Goal: Information Seeking & Learning: Find specific fact

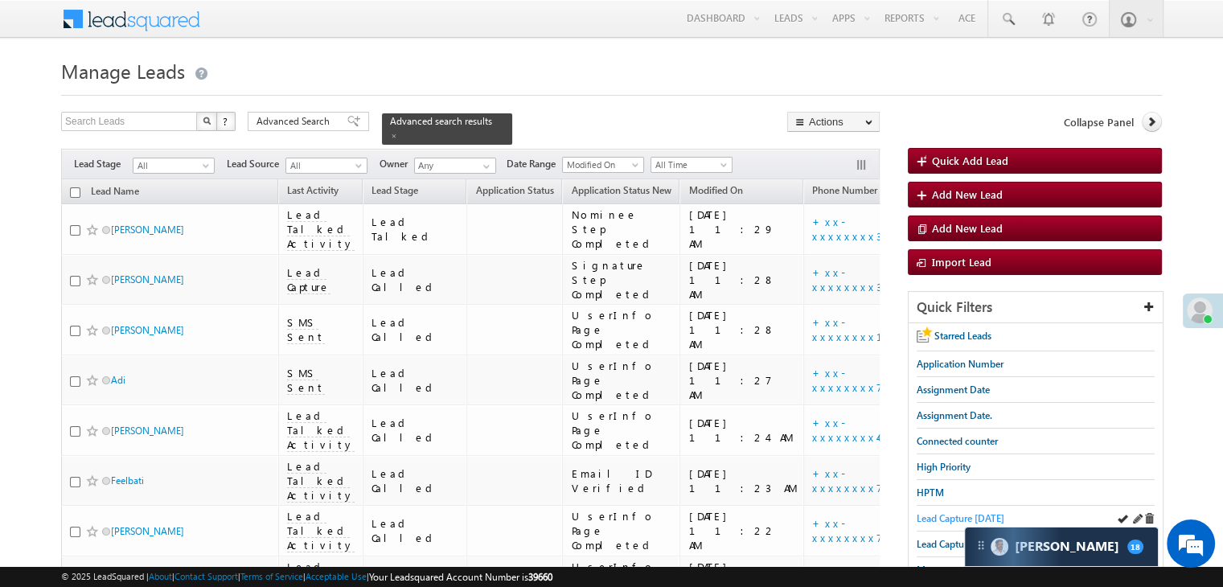
click at [946, 517] on span "Lead Capture today" at bounding box center [961, 518] width 88 height 12
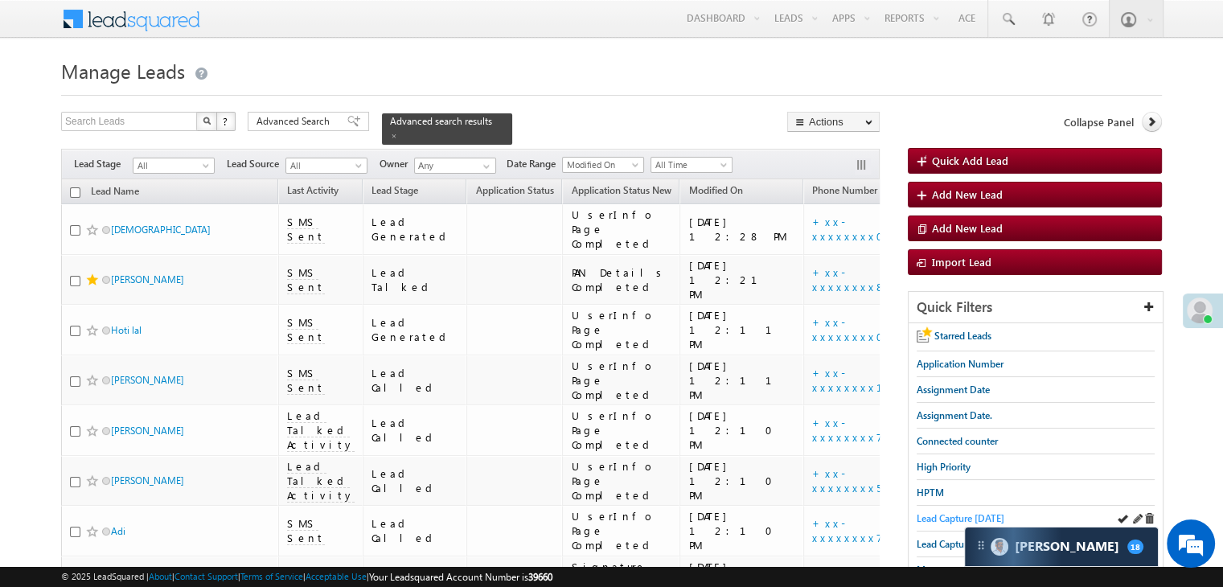
click at [945, 519] on span "Lead Capture today" at bounding box center [961, 518] width 88 height 12
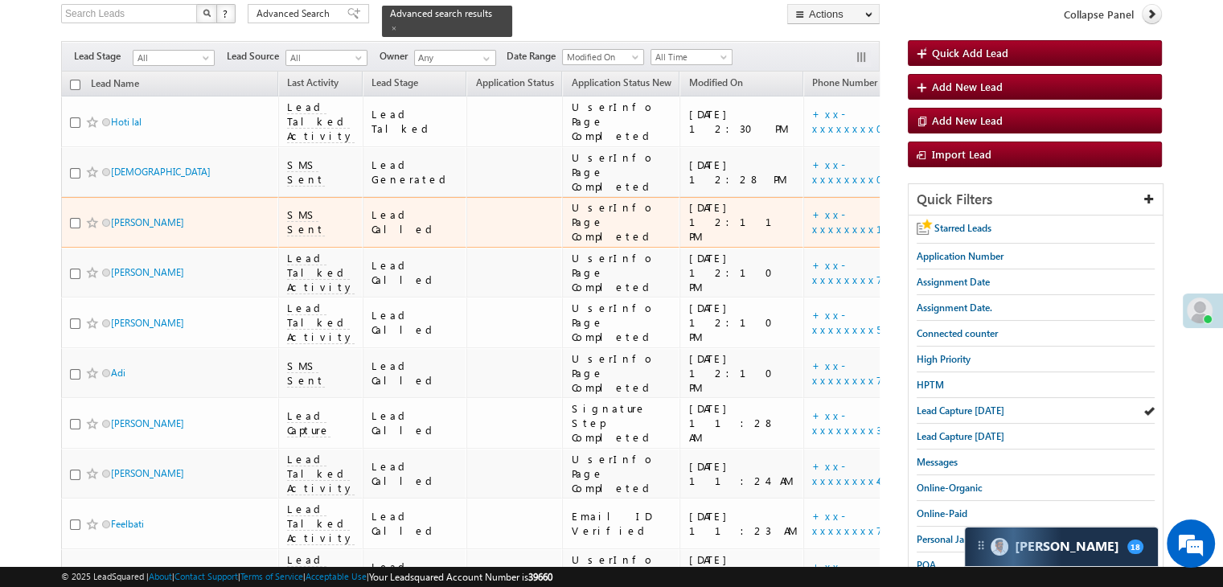
scroll to position [241, 0]
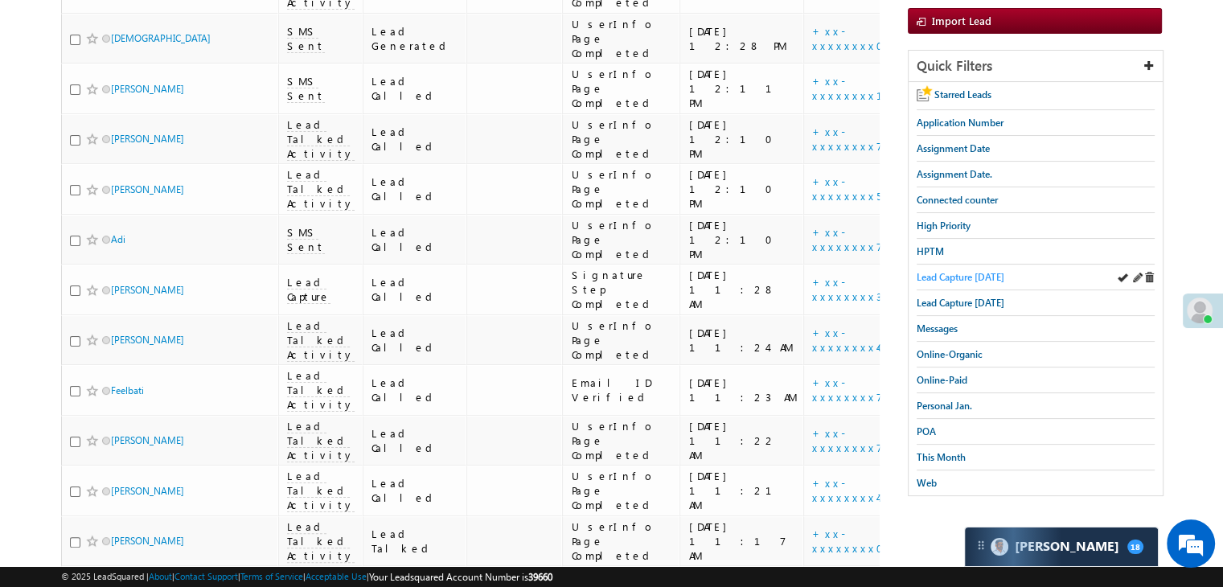
click at [925, 275] on span "Lead Capture today" at bounding box center [961, 277] width 88 height 12
click at [934, 274] on span "Lead Capture today" at bounding box center [961, 277] width 88 height 12
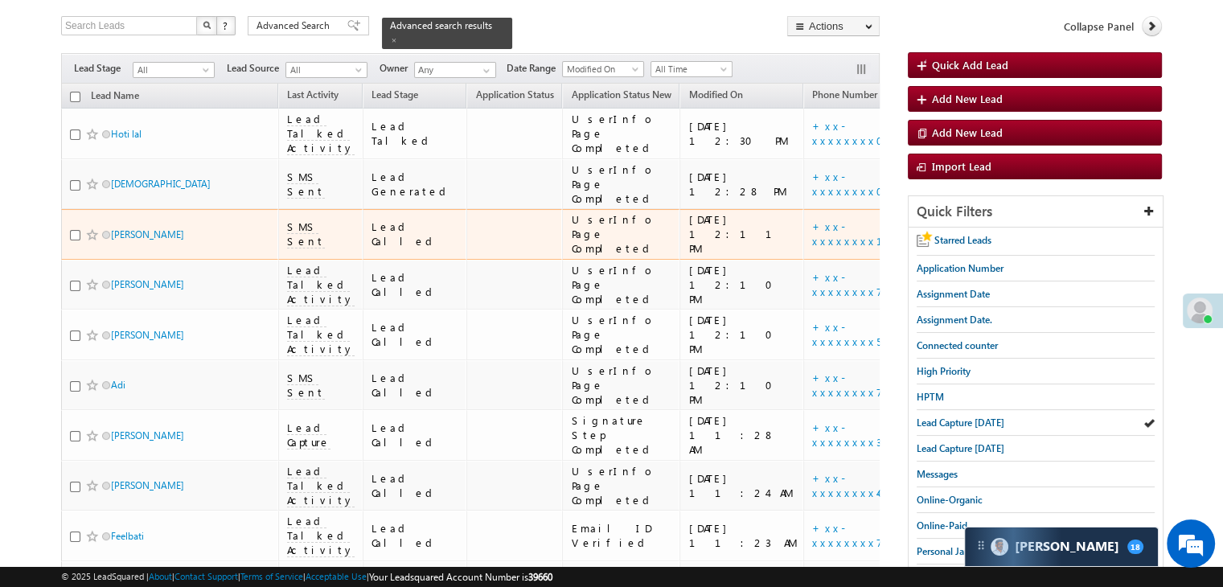
scroll to position [80, 0]
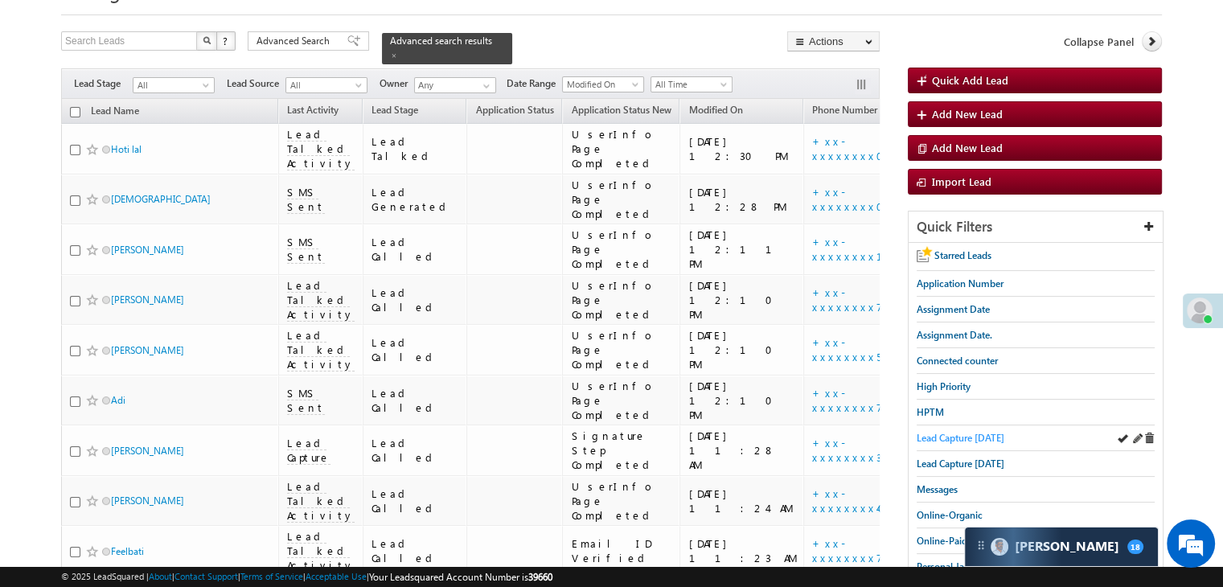
click at [934, 432] on span "Lead Capture [DATE]" at bounding box center [961, 438] width 88 height 12
click at [952, 432] on span "Lead Capture [DATE]" at bounding box center [961, 438] width 88 height 12
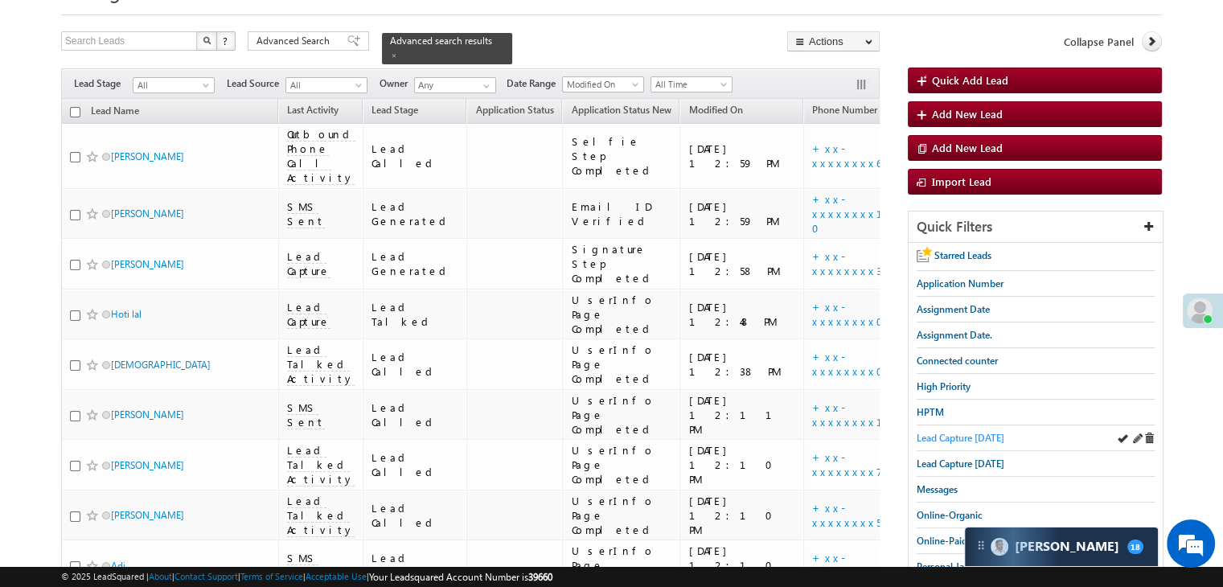
click at [971, 433] on span "Lead Capture [DATE]" at bounding box center [961, 438] width 88 height 12
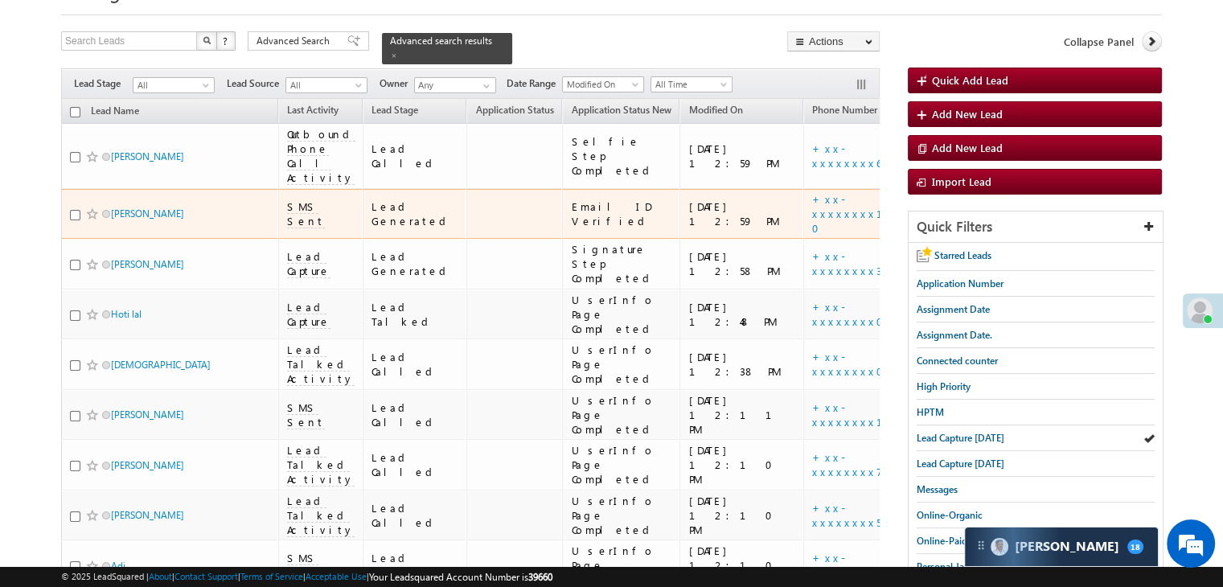
scroll to position [0, 0]
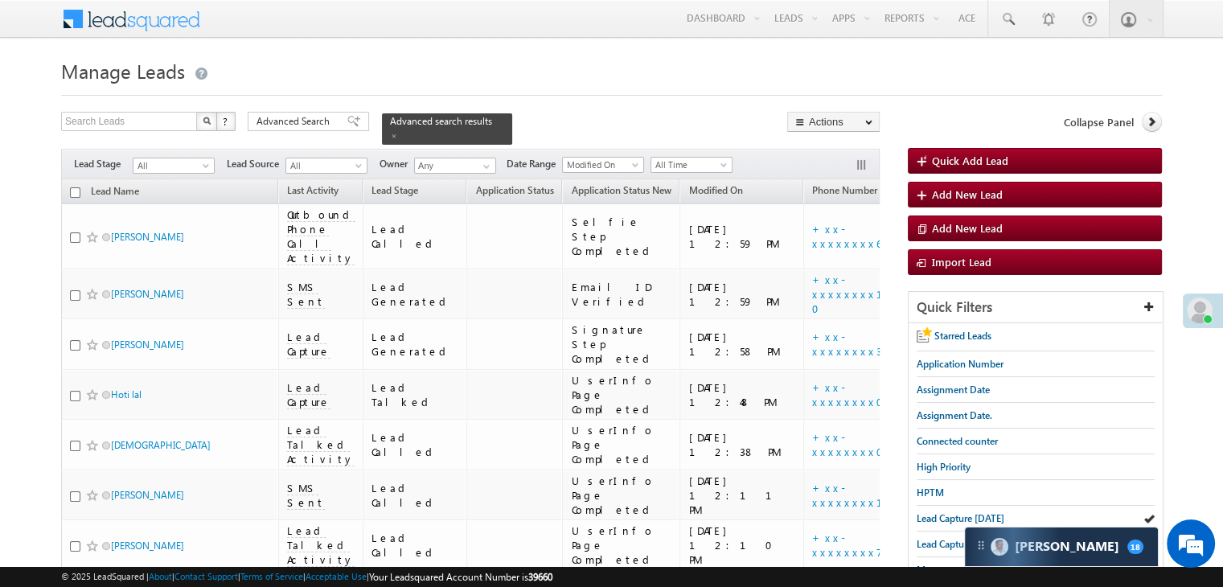
click at [150, 80] on span "Manage Leads" at bounding box center [123, 71] width 124 height 26
click at [926, 506] on div "Lead Capture [DATE]" at bounding box center [1036, 519] width 238 height 26
click at [926, 515] on span "Lead Capture today" at bounding box center [961, 518] width 88 height 12
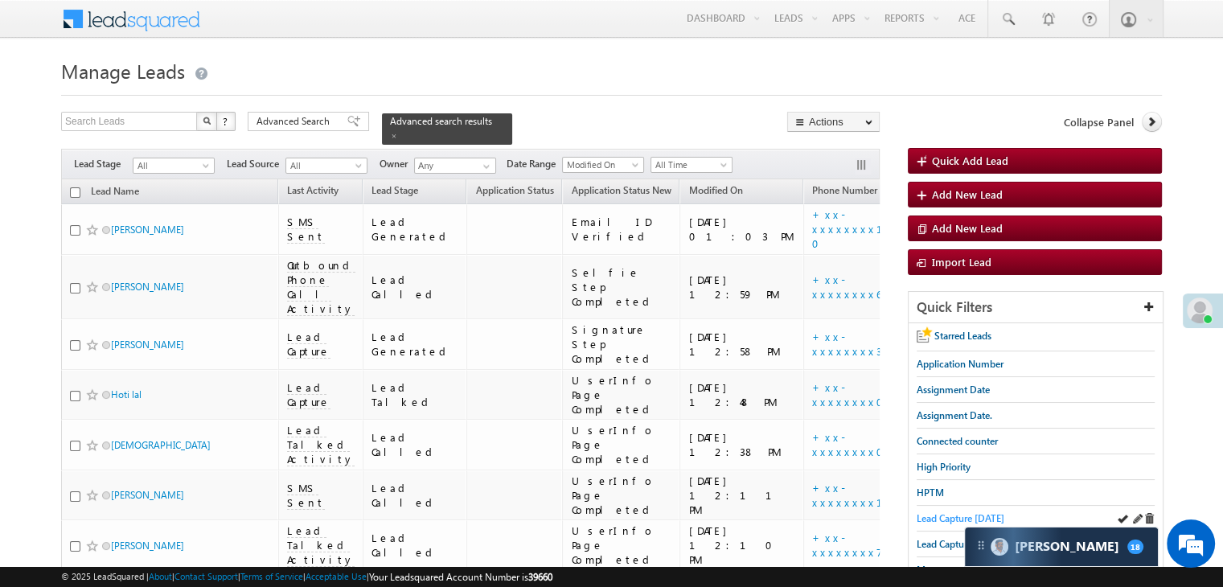
click at [942, 512] on span "Lead Capture today" at bounding box center [961, 518] width 88 height 12
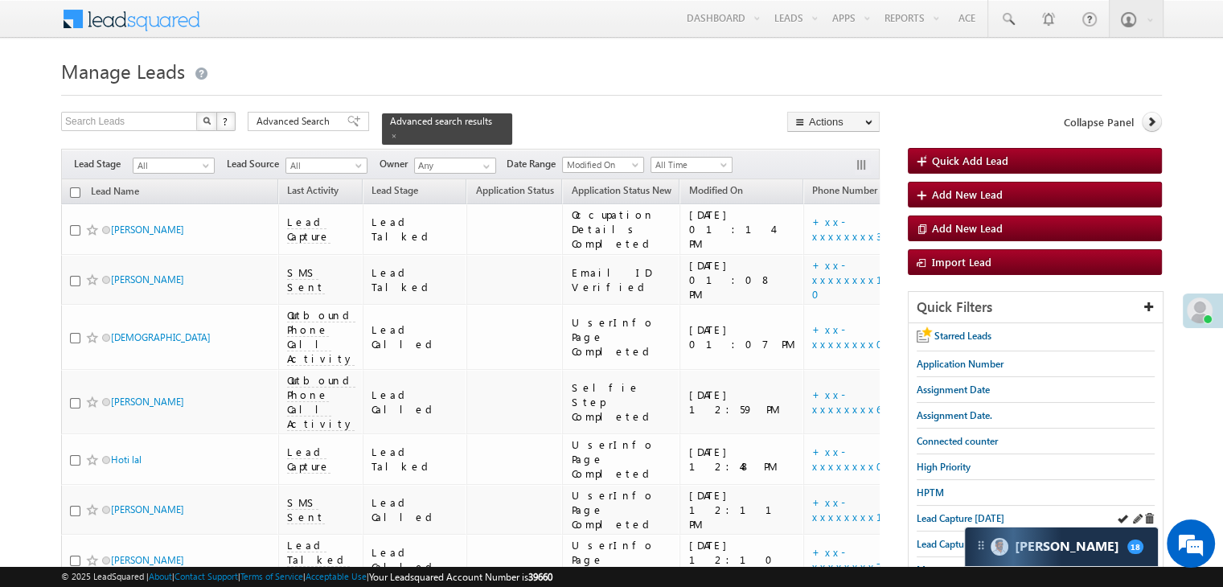
click at [968, 523] on div "Lead Capture today" at bounding box center [1036, 519] width 238 height 26
click at [965, 512] on span "Lead Capture today" at bounding box center [961, 518] width 88 height 12
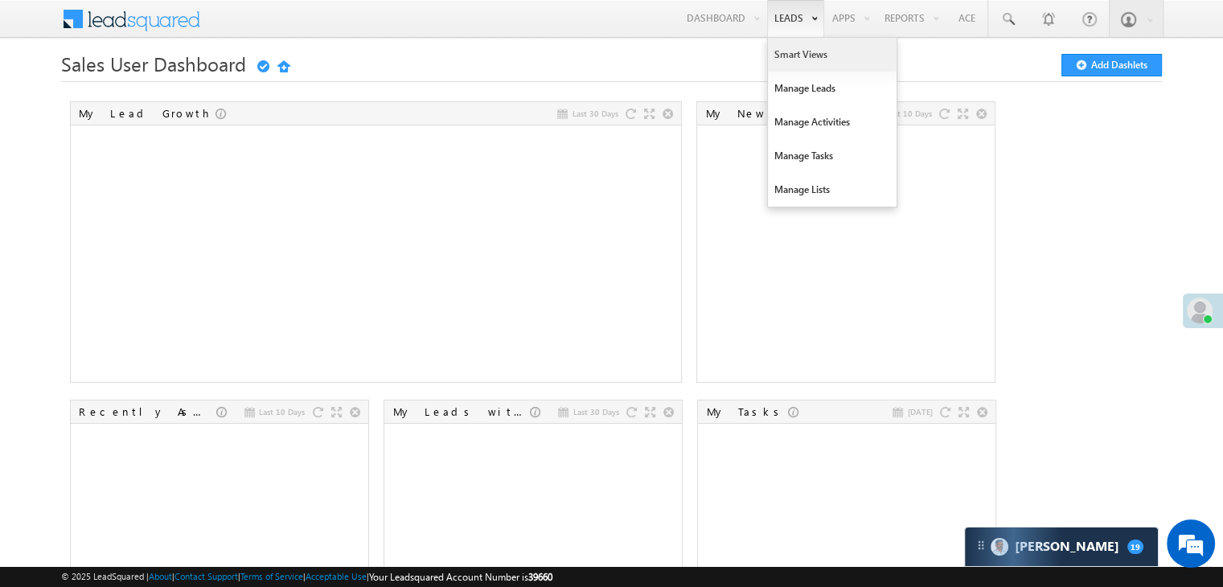
click at [791, 43] on link "Smart Views" at bounding box center [832, 55] width 129 height 34
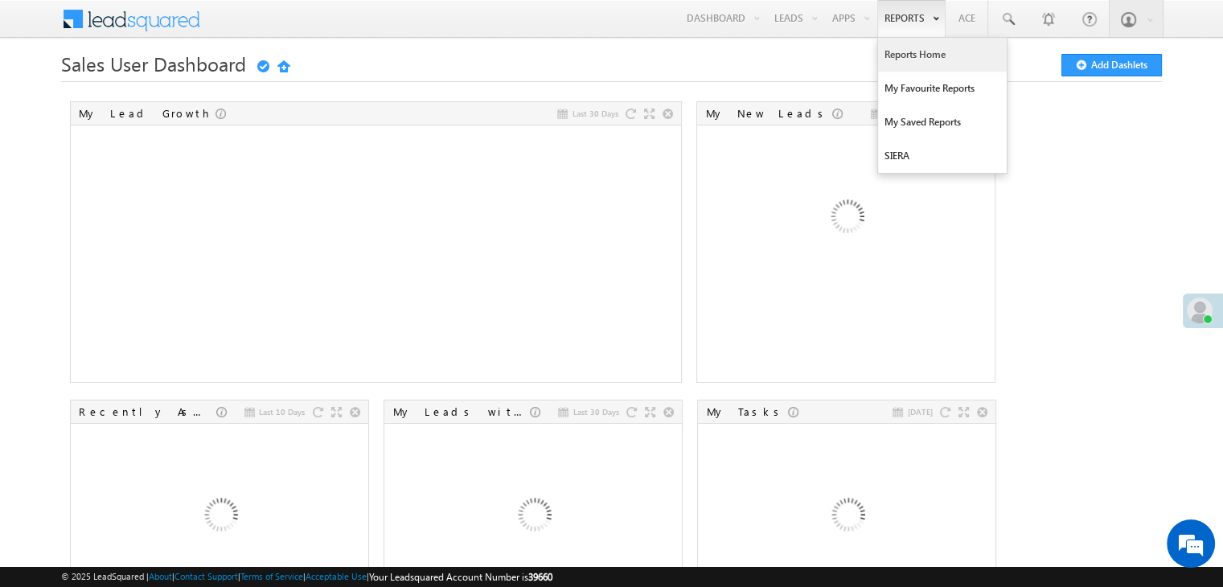
click at [906, 48] on link "Reports Home" at bounding box center [942, 55] width 129 height 34
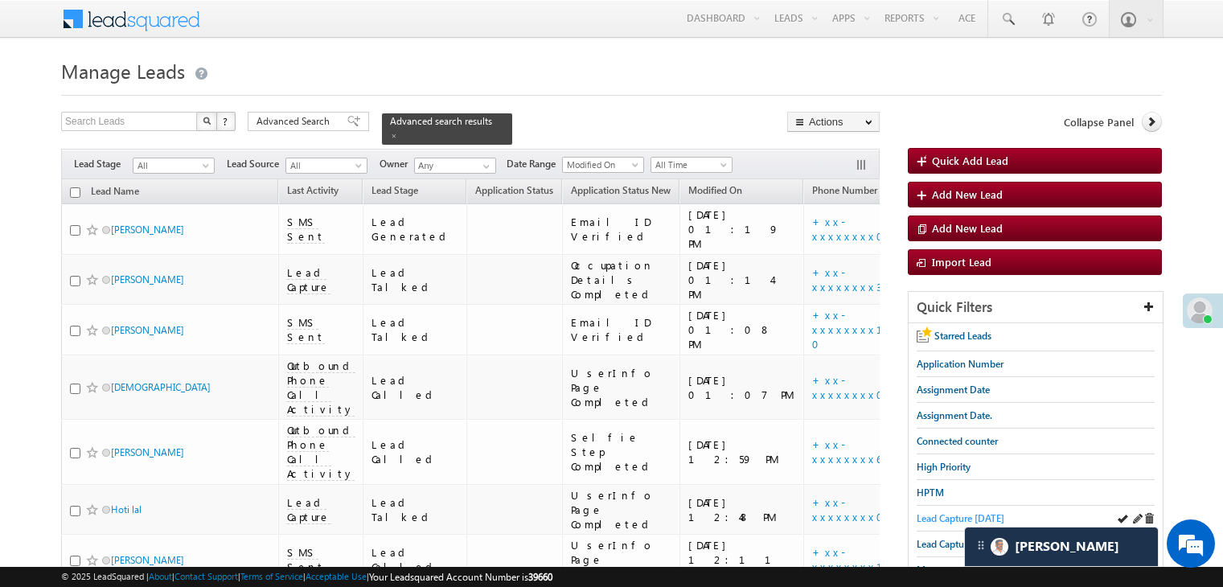
click at [943, 512] on span "Lead Capture [DATE]" at bounding box center [961, 518] width 88 height 12
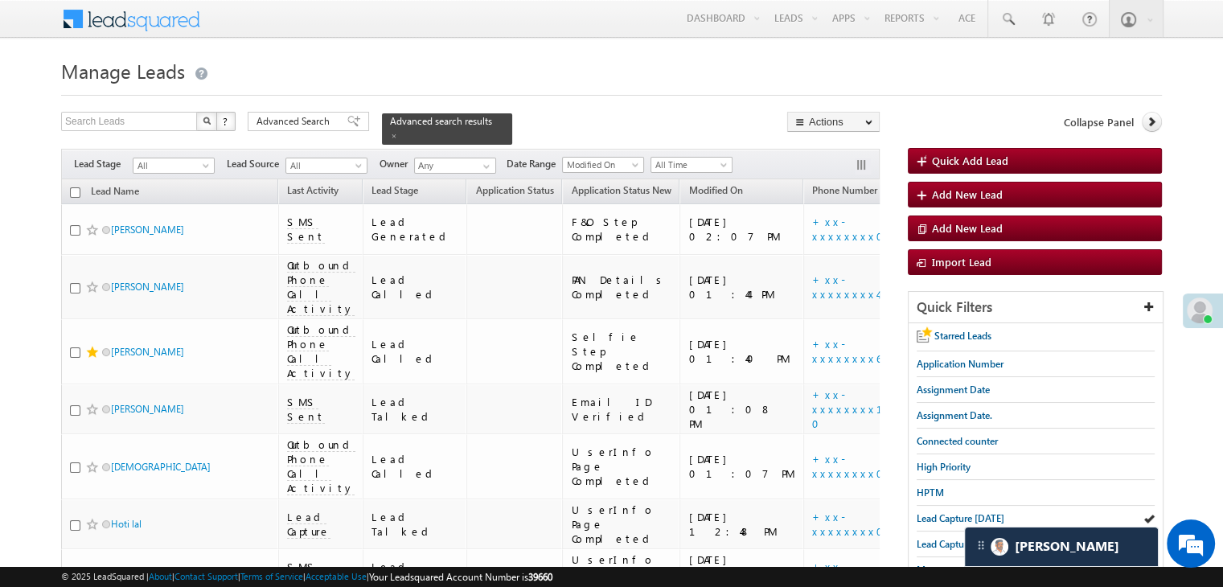
drag, startPoint x: 962, startPoint y: 519, endPoint x: 801, endPoint y: 62, distance: 484.3
click at [962, 519] on span "Lead Capture today" at bounding box center [961, 518] width 88 height 12
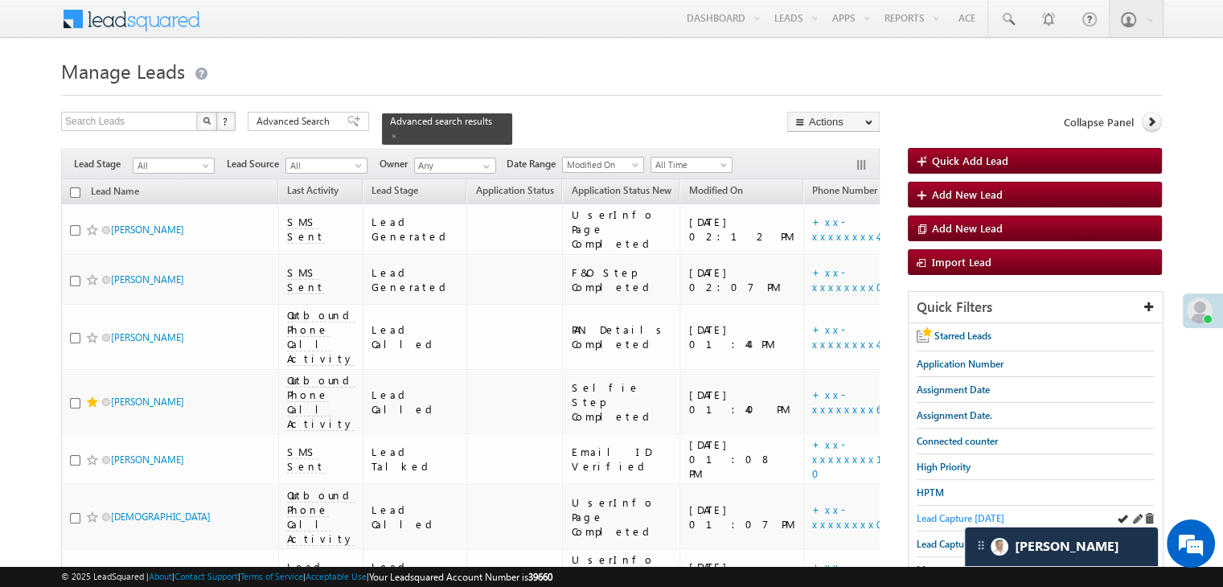
click at [949, 519] on span "Lead Capture today" at bounding box center [961, 518] width 88 height 12
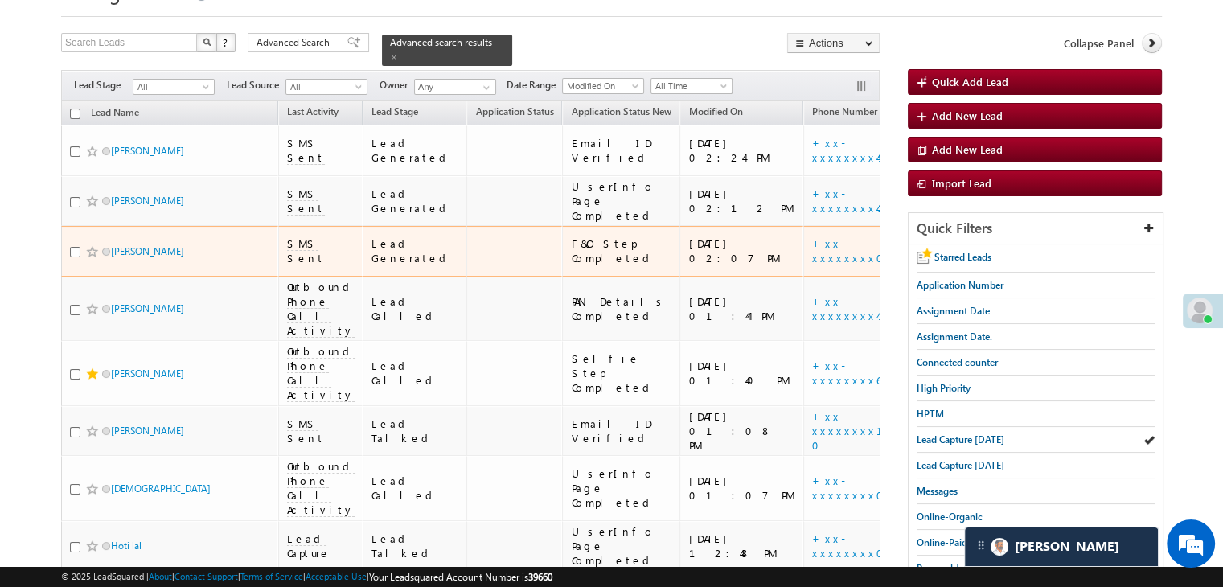
scroll to position [161, 0]
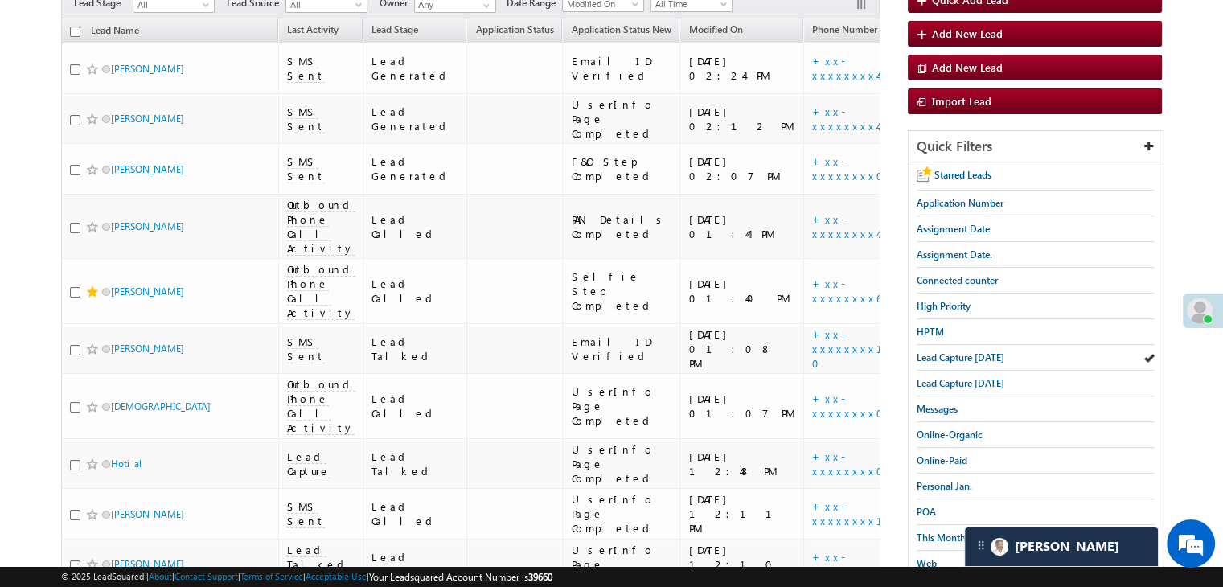
click at [958, 354] on span "Lead Capture today" at bounding box center [961, 357] width 88 height 12
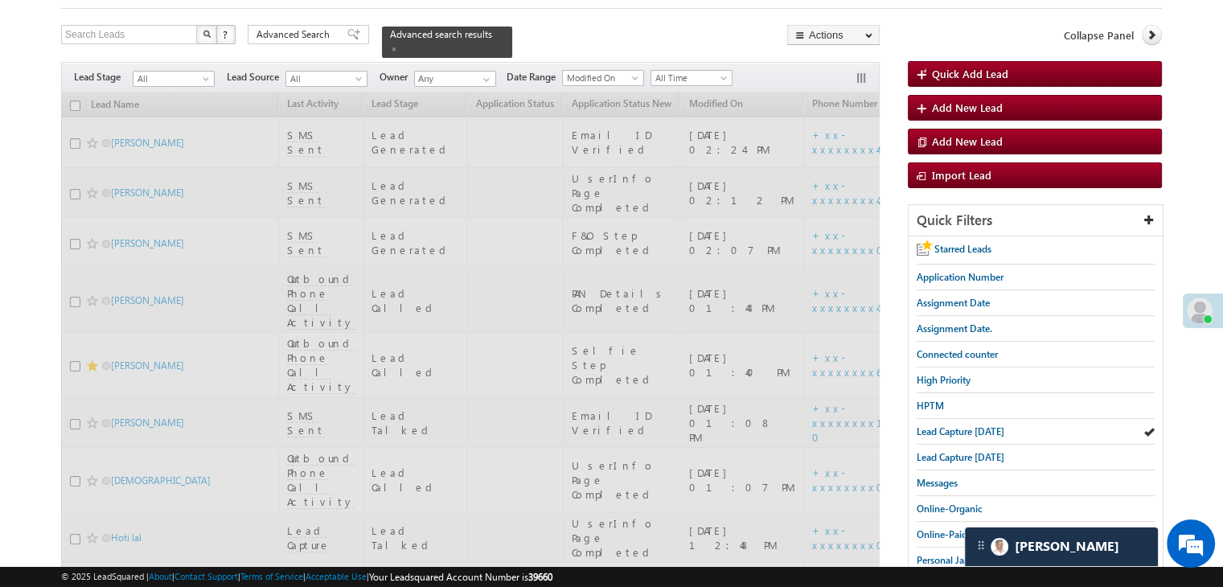
scroll to position [0, 0]
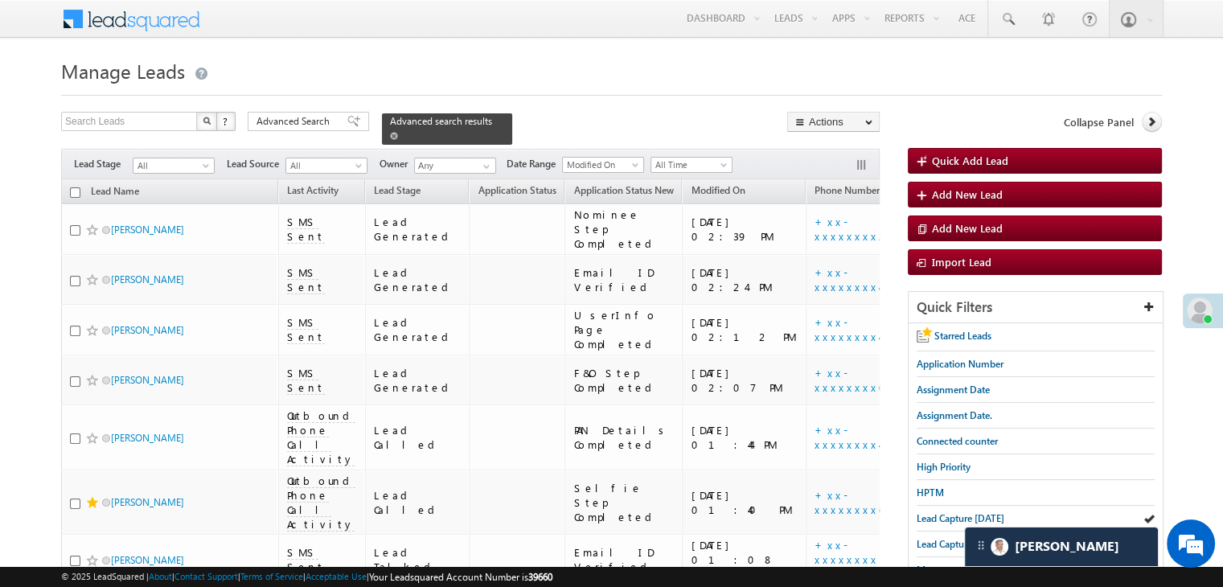
click at [398, 132] on span at bounding box center [394, 136] width 8 height 8
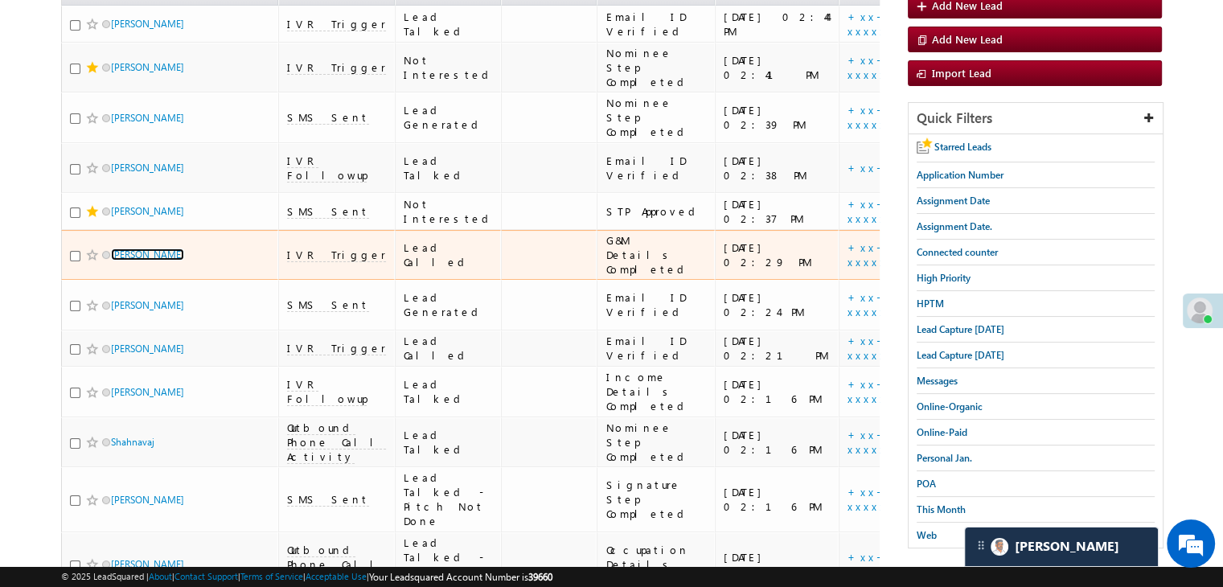
scroll to position [161, 0]
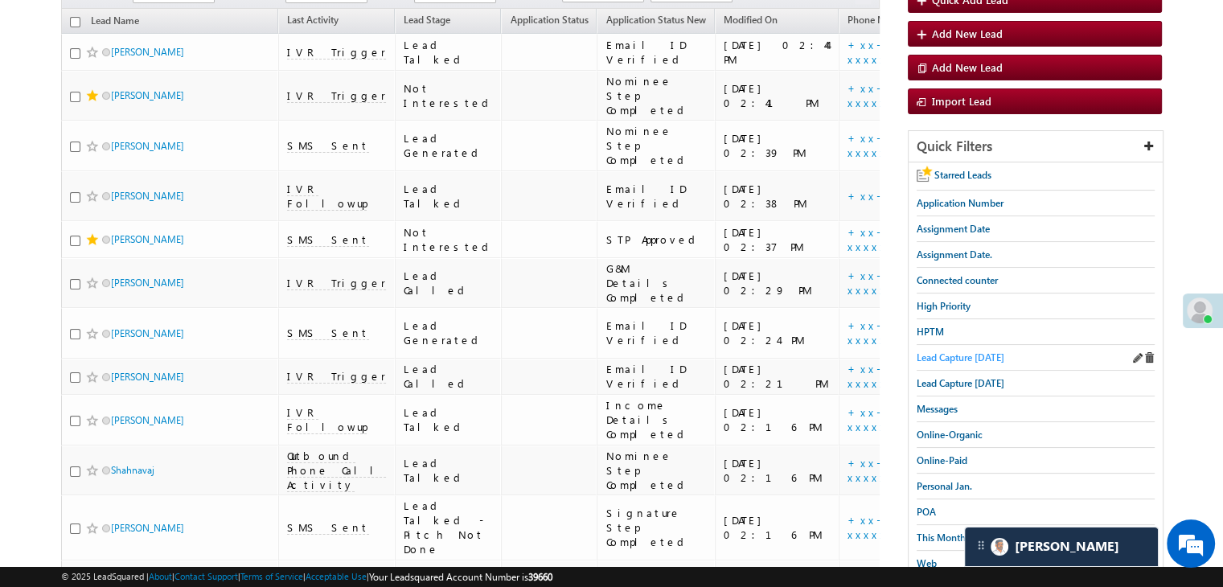
click at [991, 353] on span "Lead Capture today" at bounding box center [961, 357] width 88 height 12
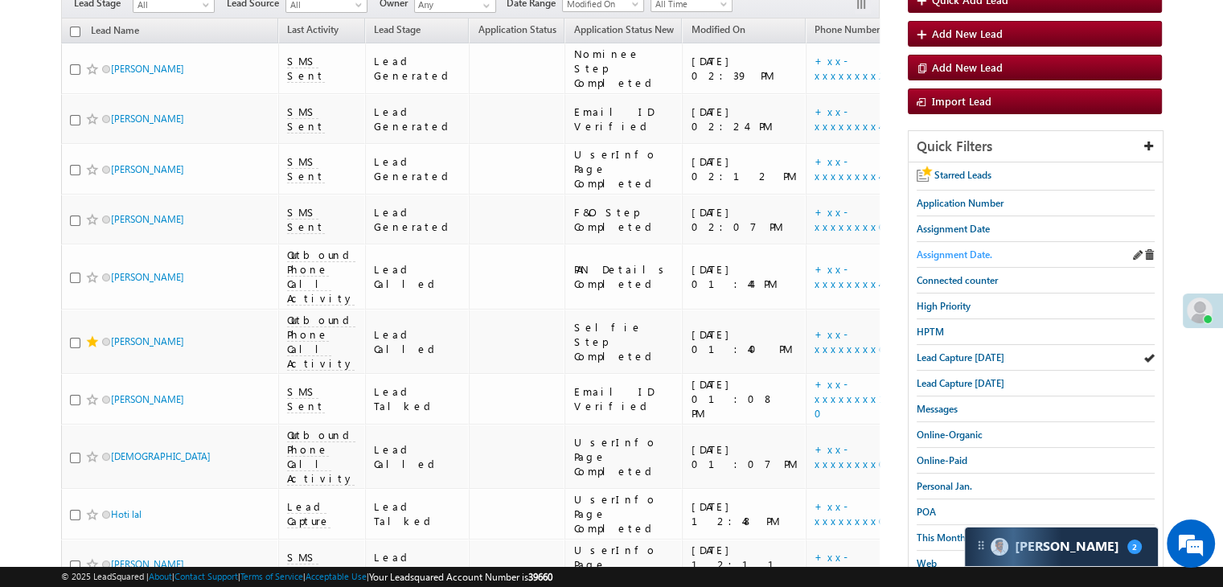
click at [952, 247] on link "Assignment Date." at bounding box center [955, 254] width 76 height 15
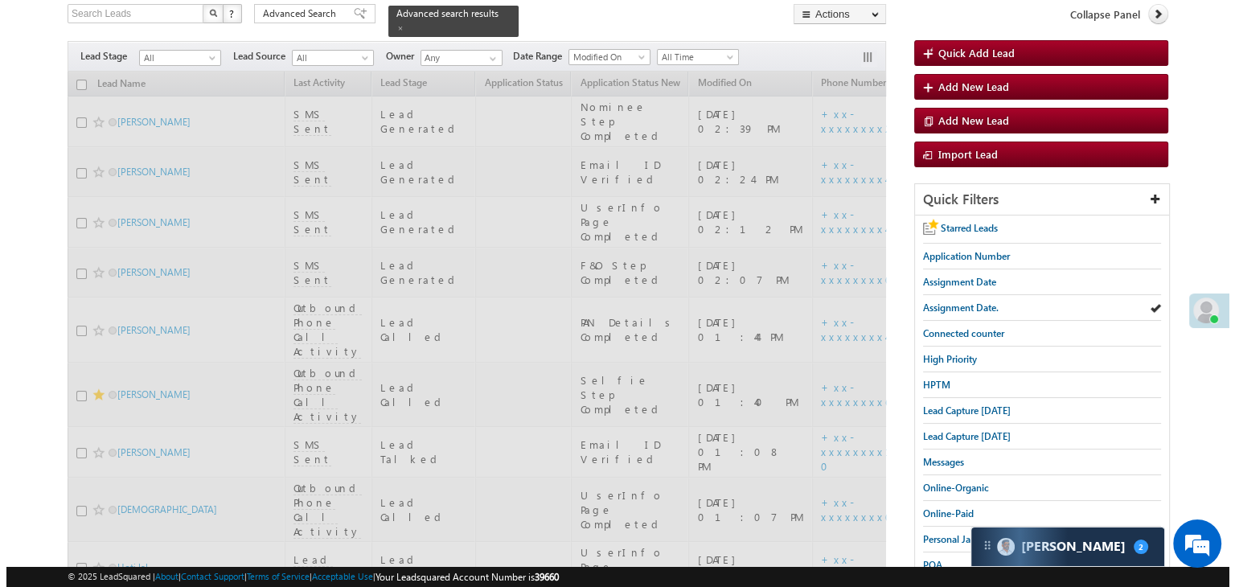
scroll to position [80, 0]
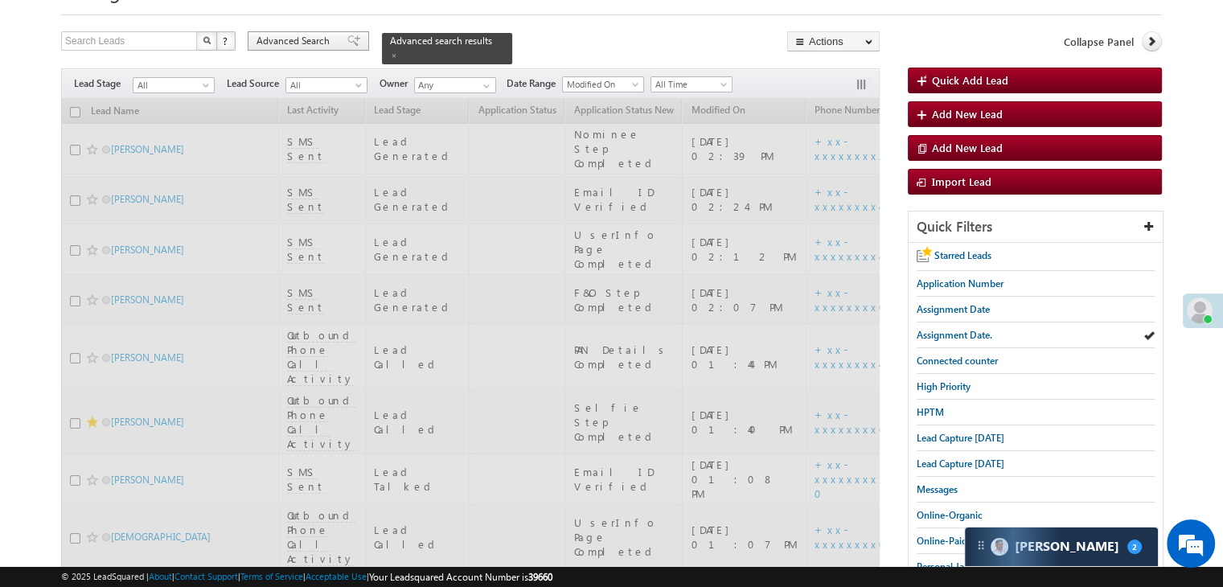
click at [295, 43] on span "Advanced Search" at bounding box center [296, 41] width 78 height 14
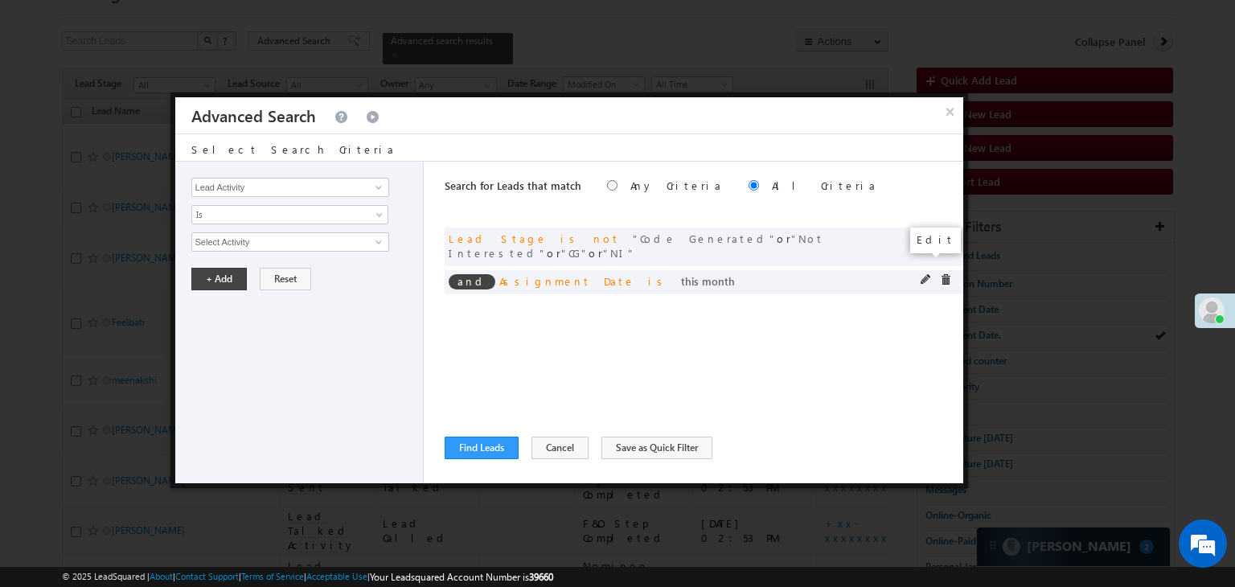
click at [922, 274] on span at bounding box center [926, 279] width 11 height 11
click at [0, 0] on span at bounding box center [0, 0] width 0 height 0
click at [254, 250] on div "Lead Activity Task Sales Group Prospect Id WA Last Message Timestamp 4th Day Di…" at bounding box center [299, 323] width 249 height 322
click at [257, 242] on span "This Month" at bounding box center [279, 242] width 175 height 14
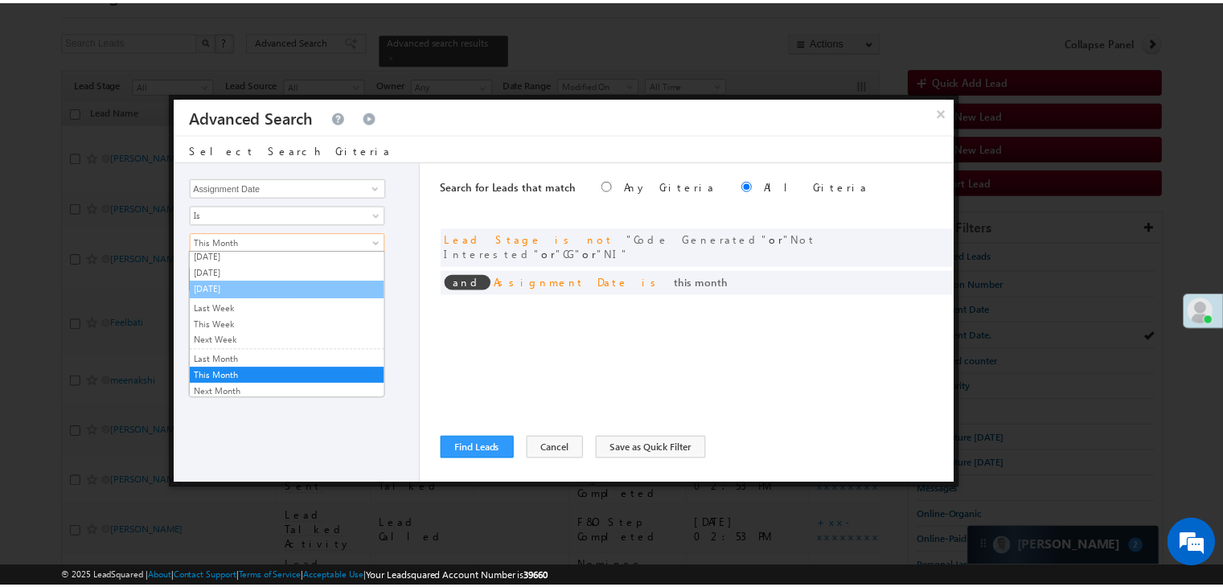
scroll to position [0, 0]
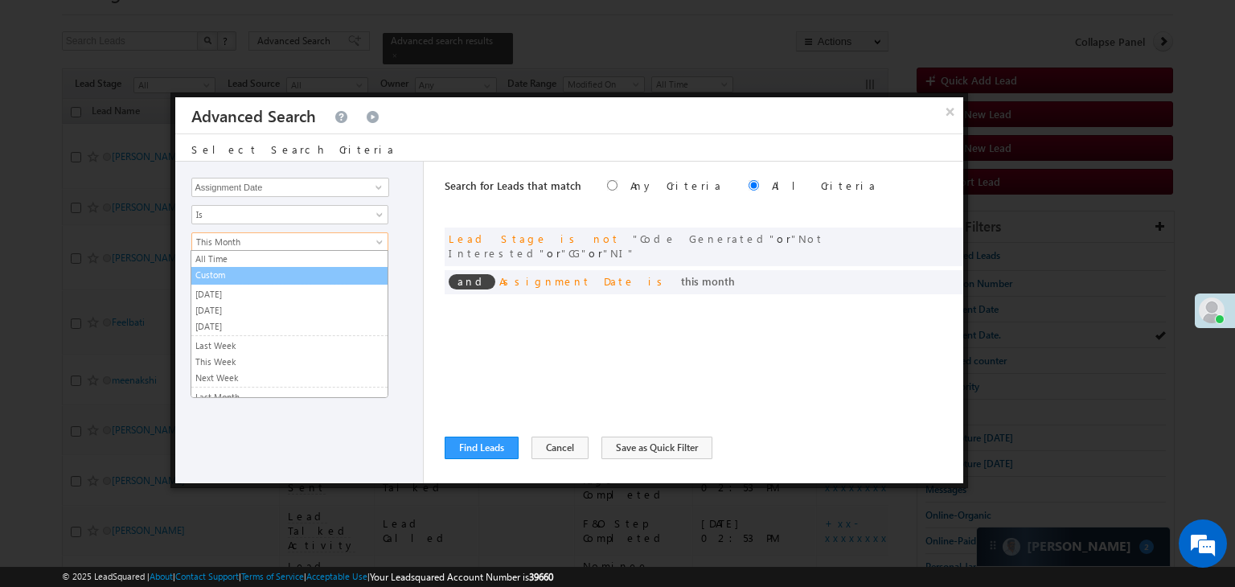
click at [236, 282] on li "Custom" at bounding box center [289, 276] width 196 height 18
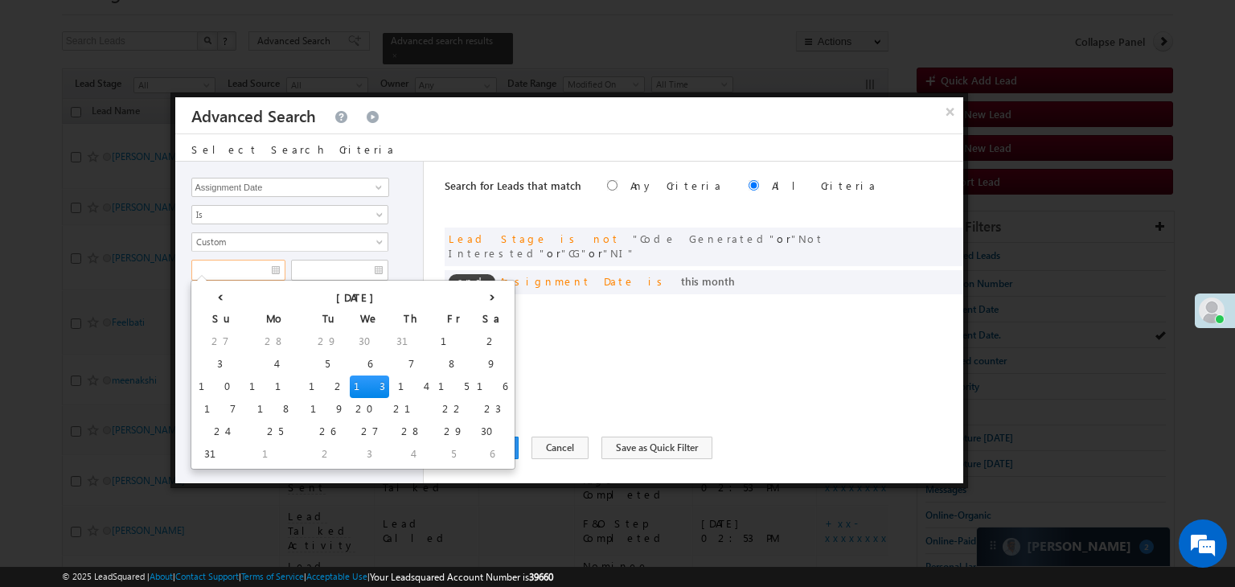
click at [238, 272] on input "text" at bounding box center [238, 270] width 94 height 21
click at [350, 358] on td "6" at bounding box center [369, 364] width 39 height 23
type input "08/06/25"
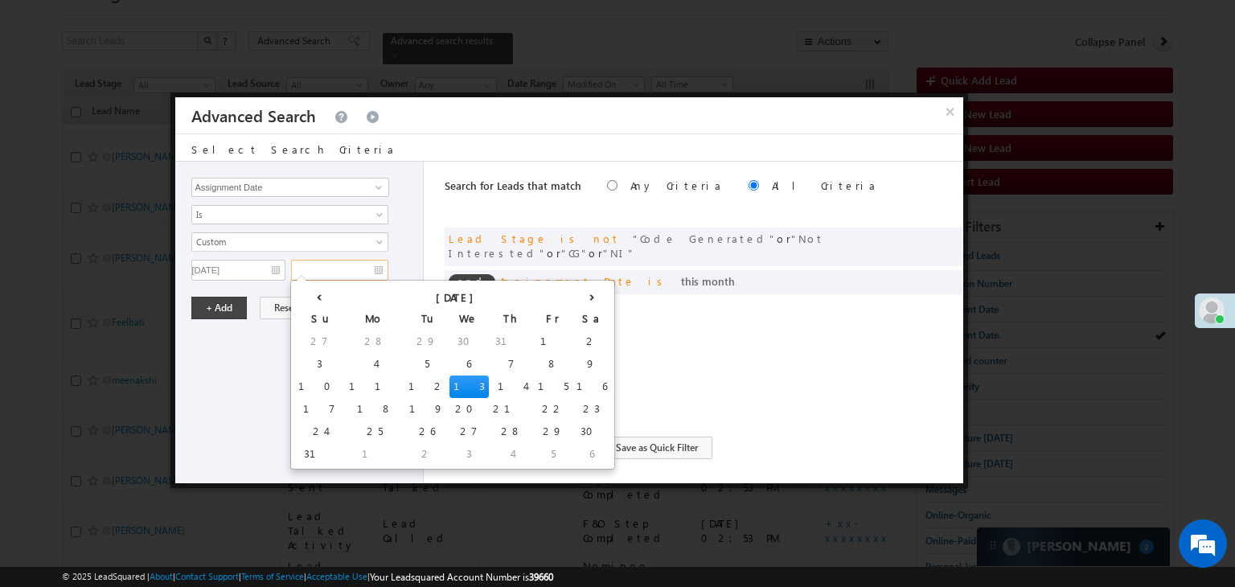
click at [343, 271] on input "text" at bounding box center [339, 270] width 97 height 21
click at [534, 360] on td "8" at bounding box center [553, 364] width 39 height 23
type input "08/08/25"
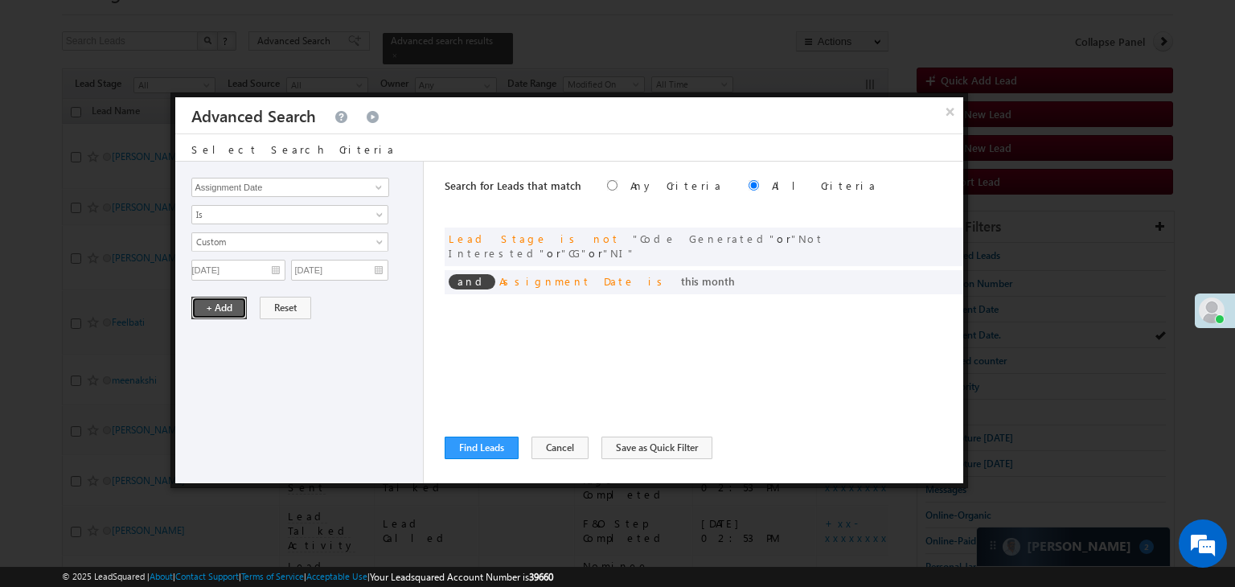
click at [235, 306] on button "+ Add" at bounding box center [218, 308] width 55 height 23
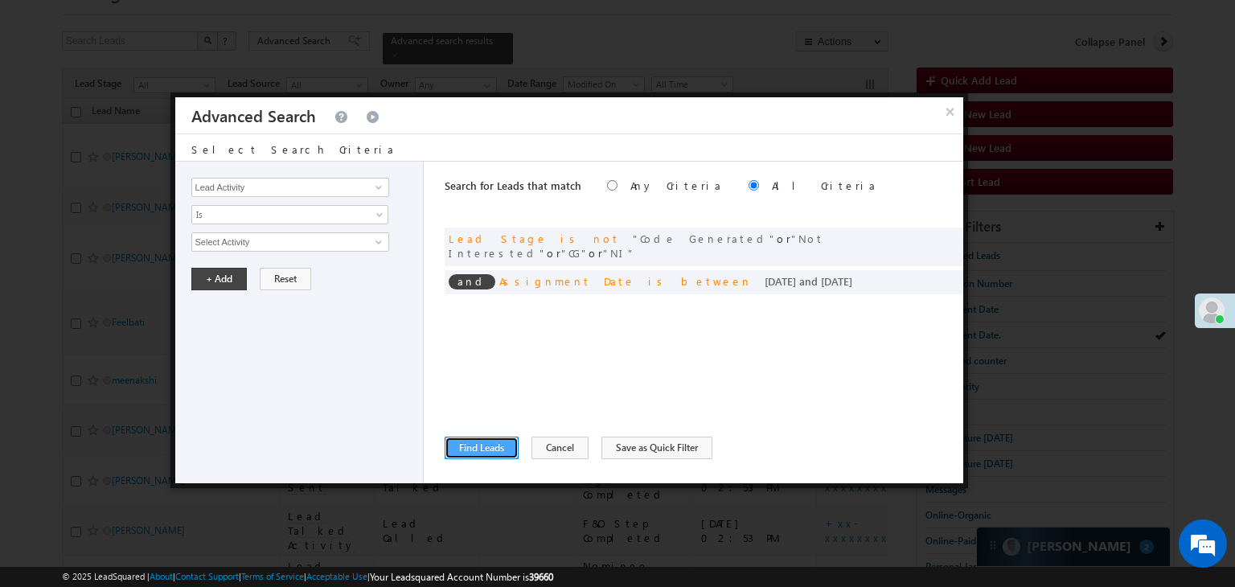
click at [457, 448] on button "Find Leads" at bounding box center [482, 448] width 74 height 23
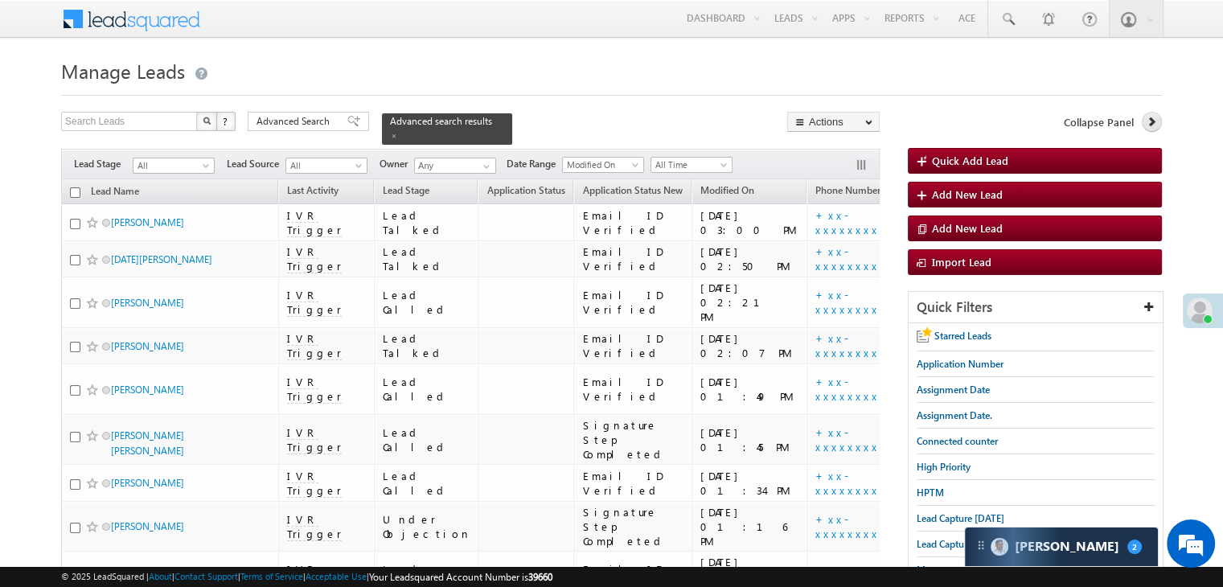
click at [1153, 126] on icon at bounding box center [1151, 121] width 11 height 11
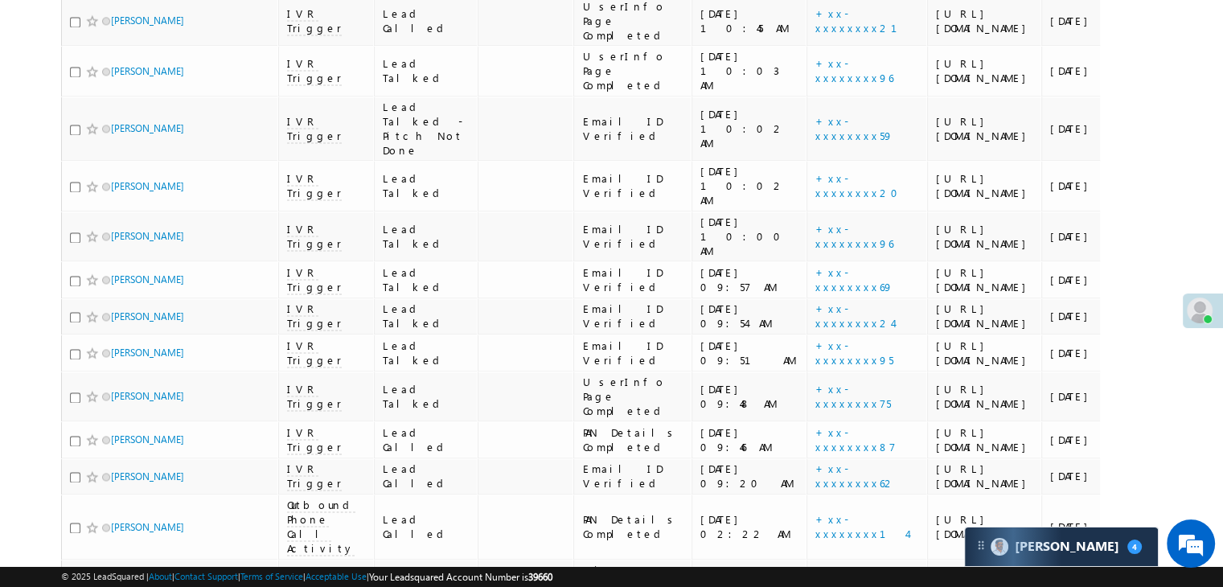
scroll to position [2332, 0]
drag, startPoint x: 124, startPoint y: 150, endPoint x: 129, endPoint y: 248, distance: 98.3
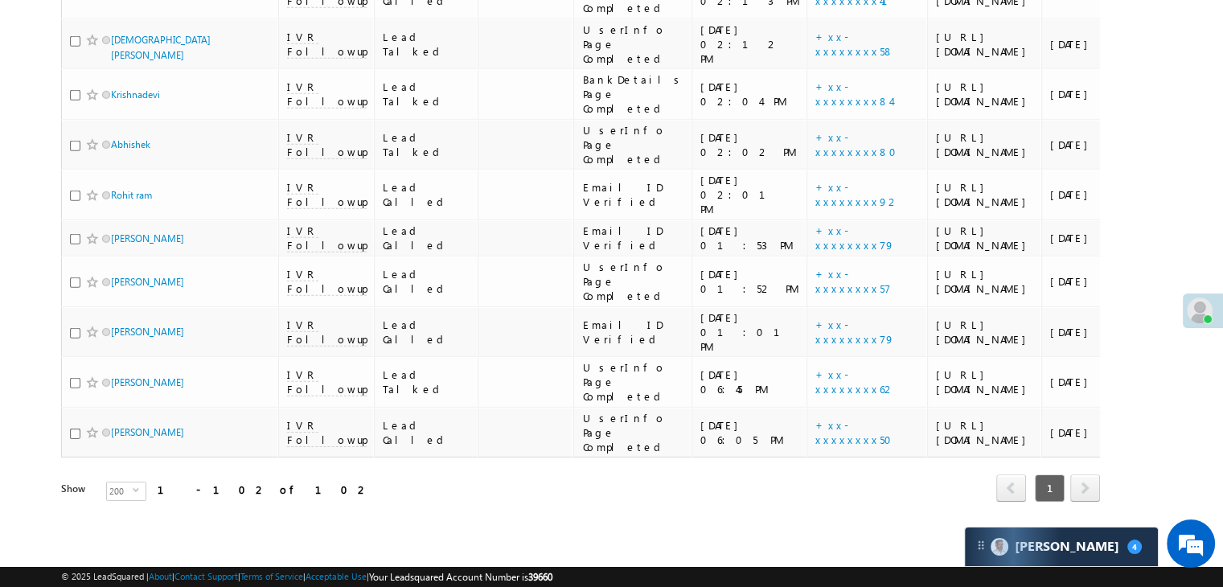
scroll to position [5629, 0]
